Goal: Check status: Check status

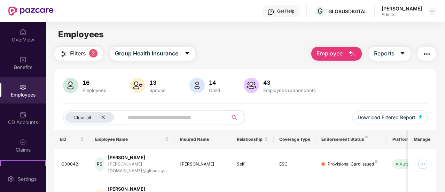
click at [385, 16] on div "Admin" at bounding box center [402, 15] width 40 height 6
click at [412, 9] on div "[PERSON_NAME]" at bounding box center [402, 8] width 40 height 7
click at [429, 9] on div at bounding box center [433, 11] width 8 height 8
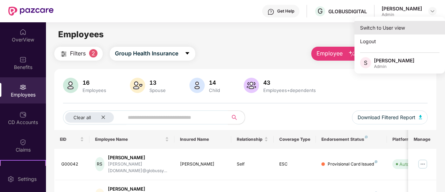
click at [401, 33] on div "Switch to User view" at bounding box center [400, 28] width 91 height 14
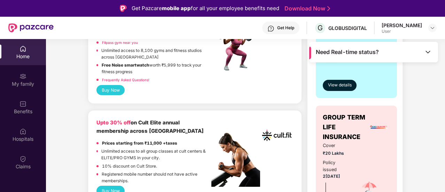
scroll to position [383, 0]
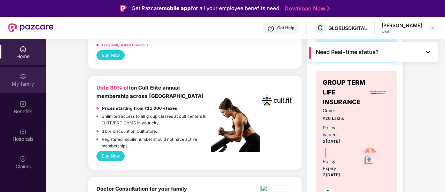
click at [28, 85] on div "My family" at bounding box center [23, 83] width 46 height 7
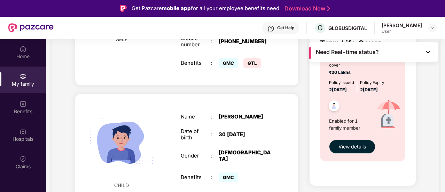
scroll to position [194, 0]
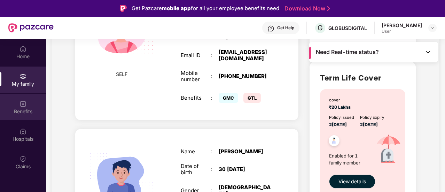
click at [29, 105] on div "Benefits" at bounding box center [23, 107] width 46 height 26
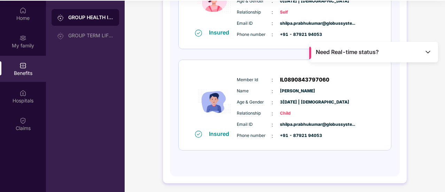
scroll to position [39, 0]
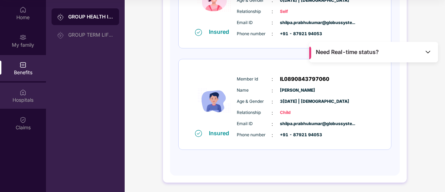
click at [18, 101] on div "Hospitals" at bounding box center [23, 100] width 46 height 7
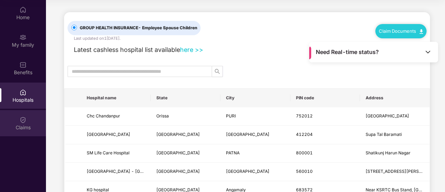
click at [22, 126] on div "Claims" at bounding box center [23, 127] width 46 height 7
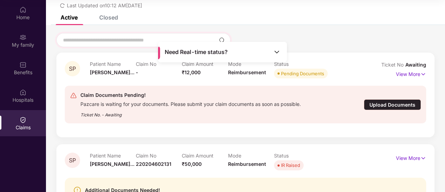
scroll to position [70, 0]
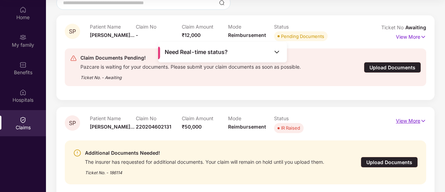
click at [406, 123] on p "View More" at bounding box center [411, 119] width 30 height 9
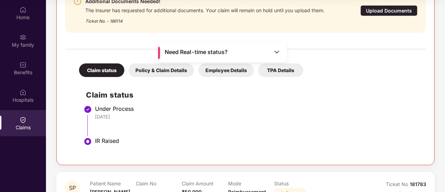
scroll to position [279, 0]
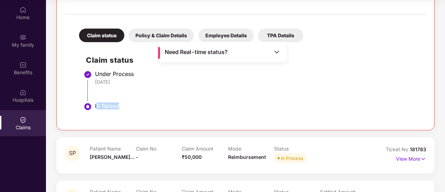
drag, startPoint x: 125, startPoint y: 107, endPoint x: 98, endPoint y: 105, distance: 27.6
click at [98, 105] on div "IR Raised" at bounding box center [257, 105] width 324 height 7
click at [218, 54] on span "Need Real-time status?" at bounding box center [196, 51] width 63 height 7
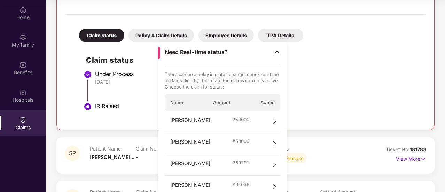
click at [367, 70] on div "Under Process" at bounding box center [257, 73] width 324 height 7
click at [101, 105] on div "IR Raised" at bounding box center [257, 105] width 324 height 7
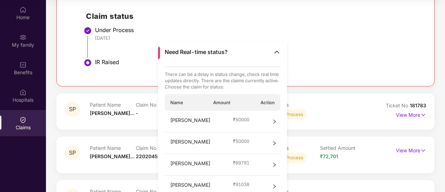
scroll to position [353, 0]
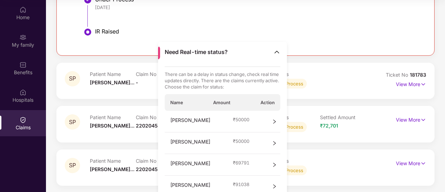
click at [169, 40] on div "IR Raised" at bounding box center [257, 36] width 324 height 17
click at [345, 38] on div "IR Raised" at bounding box center [257, 36] width 324 height 17
click at [272, 53] on div "Need Real-time status?" at bounding box center [222, 52] width 129 height 21
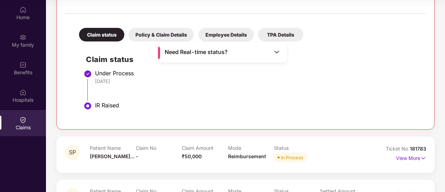
scroll to position [179, 0]
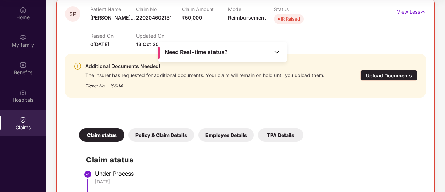
click at [163, 136] on div "Policy & Claim Details" at bounding box center [161, 135] width 65 height 14
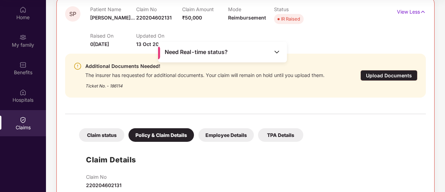
click at [229, 131] on div "Employee Details" at bounding box center [226, 135] width 55 height 14
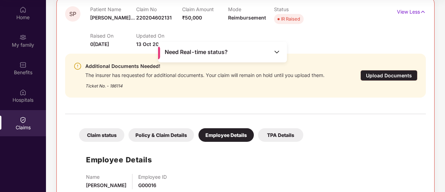
click at [296, 133] on div "TPA Details" at bounding box center [280, 135] width 45 height 14
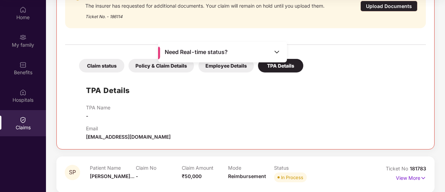
scroll to position [249, 0]
click at [97, 67] on div "Claim status" at bounding box center [101, 66] width 45 height 14
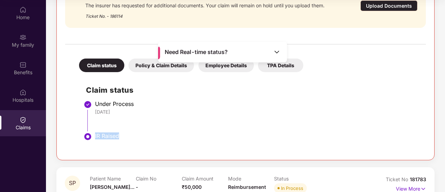
drag, startPoint x: 127, startPoint y: 134, endPoint x: 95, endPoint y: 134, distance: 32.4
click at [95, 134] on div "IR Raised" at bounding box center [257, 135] width 324 height 7
copy div "IR Raised"
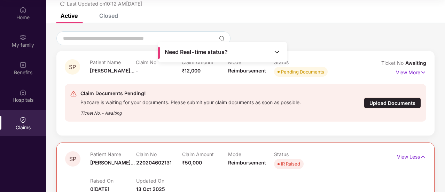
scroll to position [5, 0]
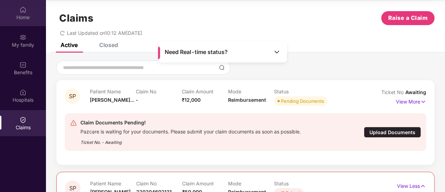
click at [24, 13] on img at bounding box center [23, 9] width 7 height 7
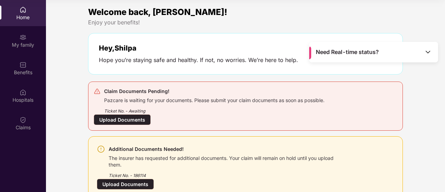
scroll to position [35, 0]
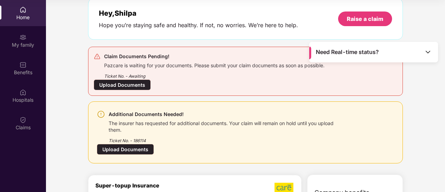
click at [133, 147] on div "Upload Documents" at bounding box center [125, 149] width 57 height 11
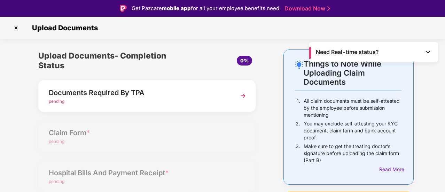
click at [95, 98] on div "Documents Required By TPA" at bounding box center [139, 92] width 180 height 11
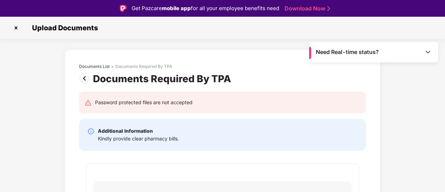
click at [83, 78] on img at bounding box center [86, 78] width 14 height 11
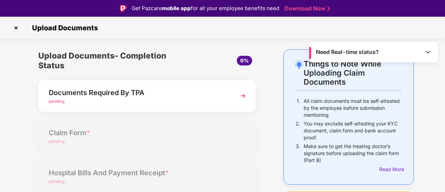
click at [16, 27] on img at bounding box center [15, 27] width 11 height 11
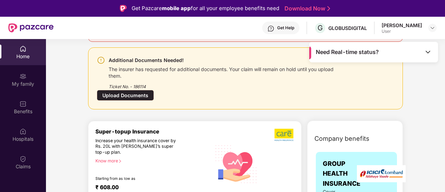
scroll to position [78, 0]
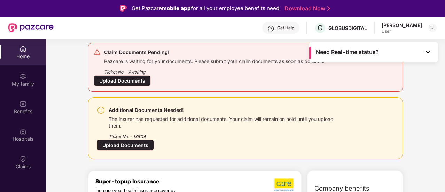
click at [140, 136] on div "Ticket No. - 186114" at bounding box center [227, 134] width 236 height 11
copy div "186114"
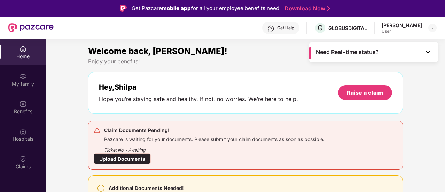
scroll to position [70, 0]
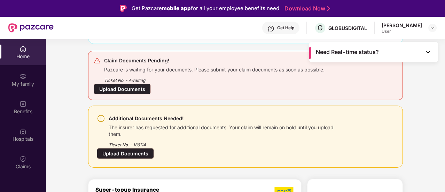
click at [277, 27] on div "Get Help" at bounding box center [285, 28] width 17 height 6
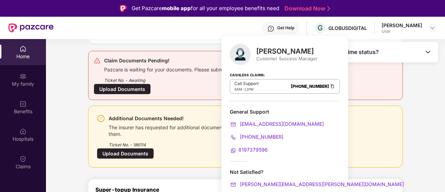
click at [277, 27] on div "Get Help" at bounding box center [285, 28] width 17 height 6
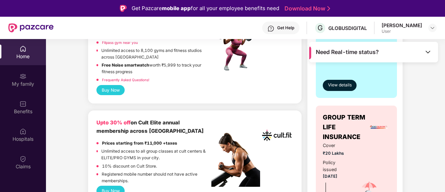
scroll to position [523, 0]
